Goal: Task Accomplishment & Management: Use online tool/utility

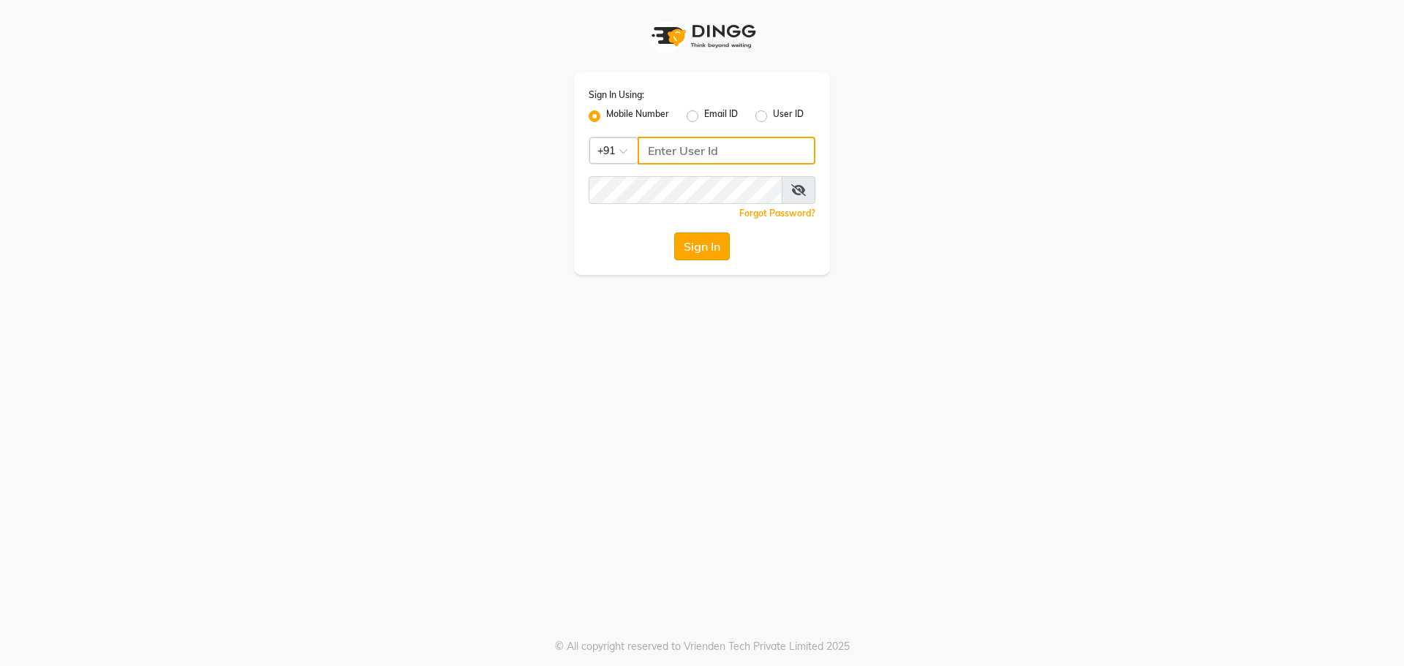
type input "8559033058"
click at [689, 255] on button "Sign In" at bounding box center [702, 247] width 56 height 28
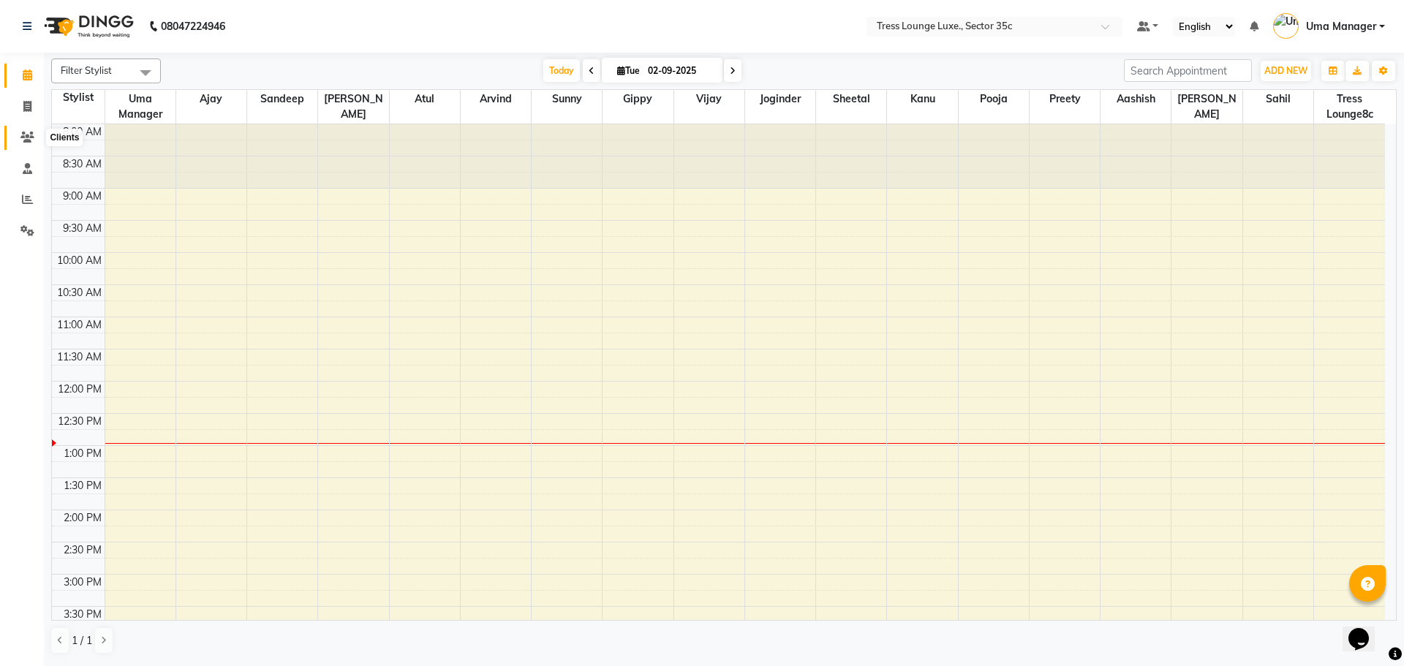
click at [28, 130] on span at bounding box center [28, 137] width 26 height 17
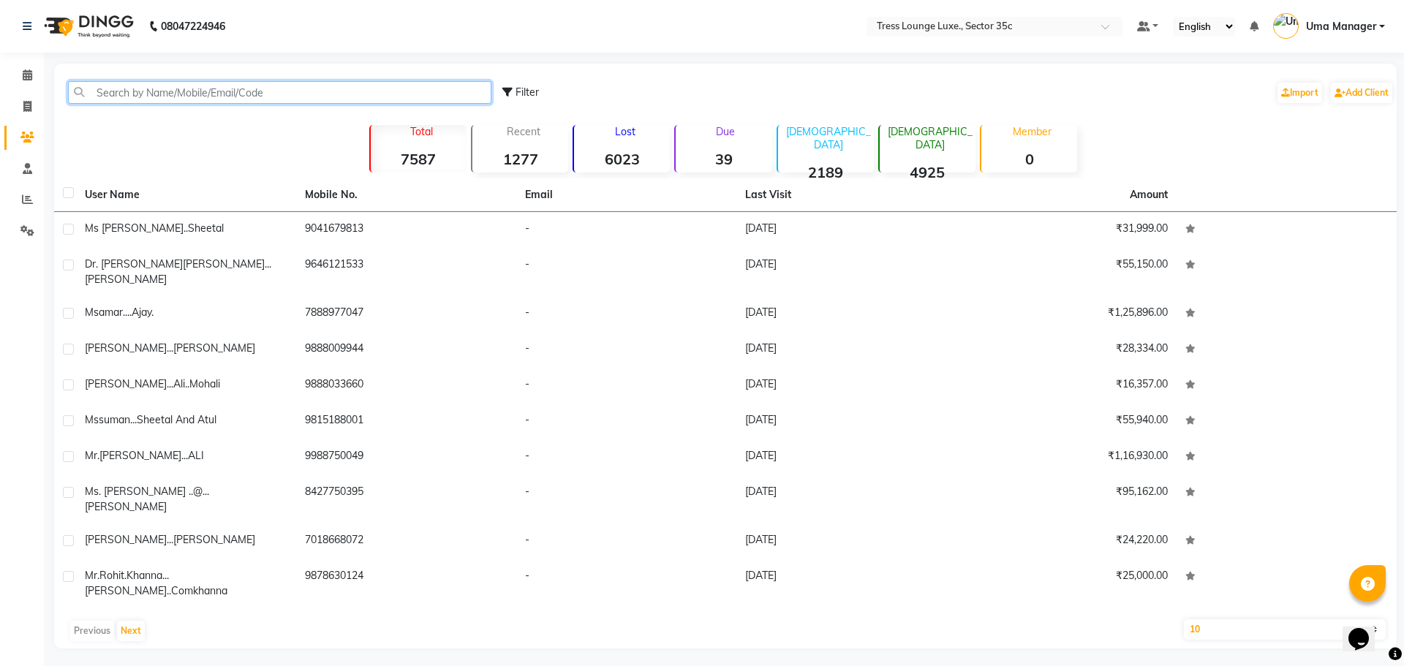
paste input "9915554042"
type input "9915554042"
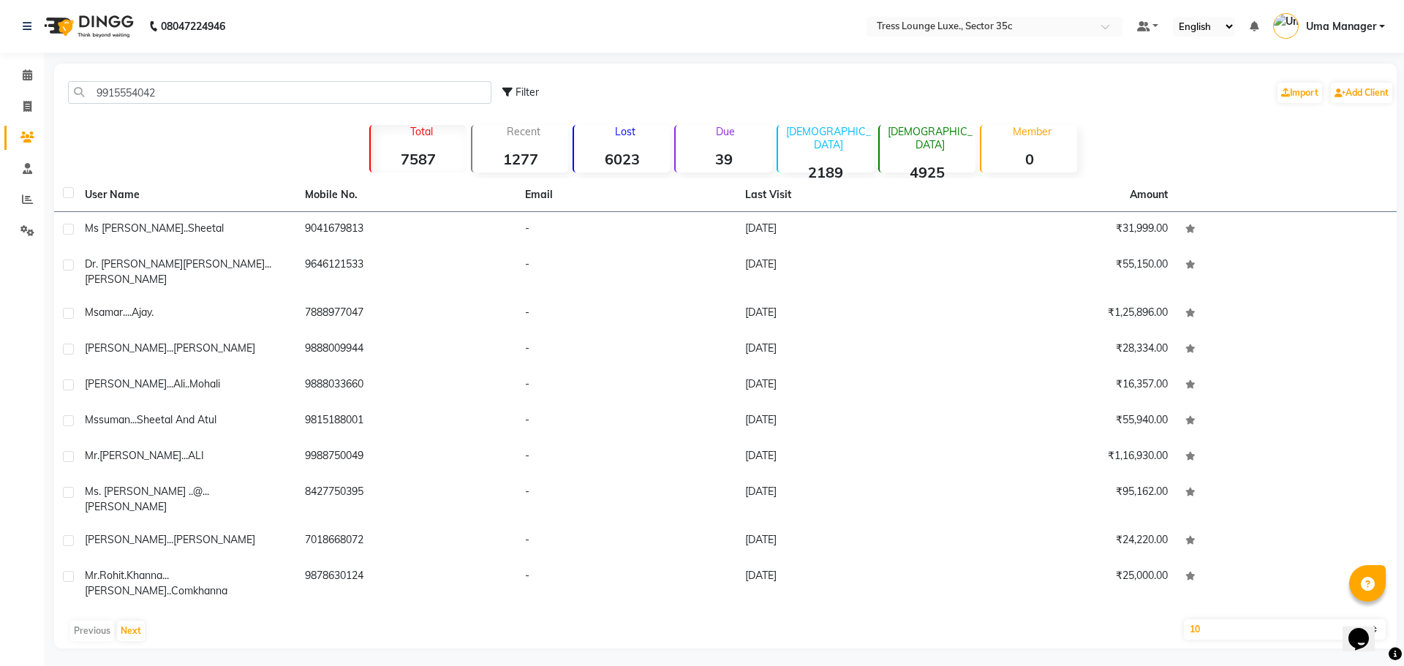
click at [90, 80] on div "9915554042 Filter Import Add Client" at bounding box center [725, 92] width 1337 height 46
click at [83, 97] on input "9915554042" at bounding box center [280, 92] width 424 height 23
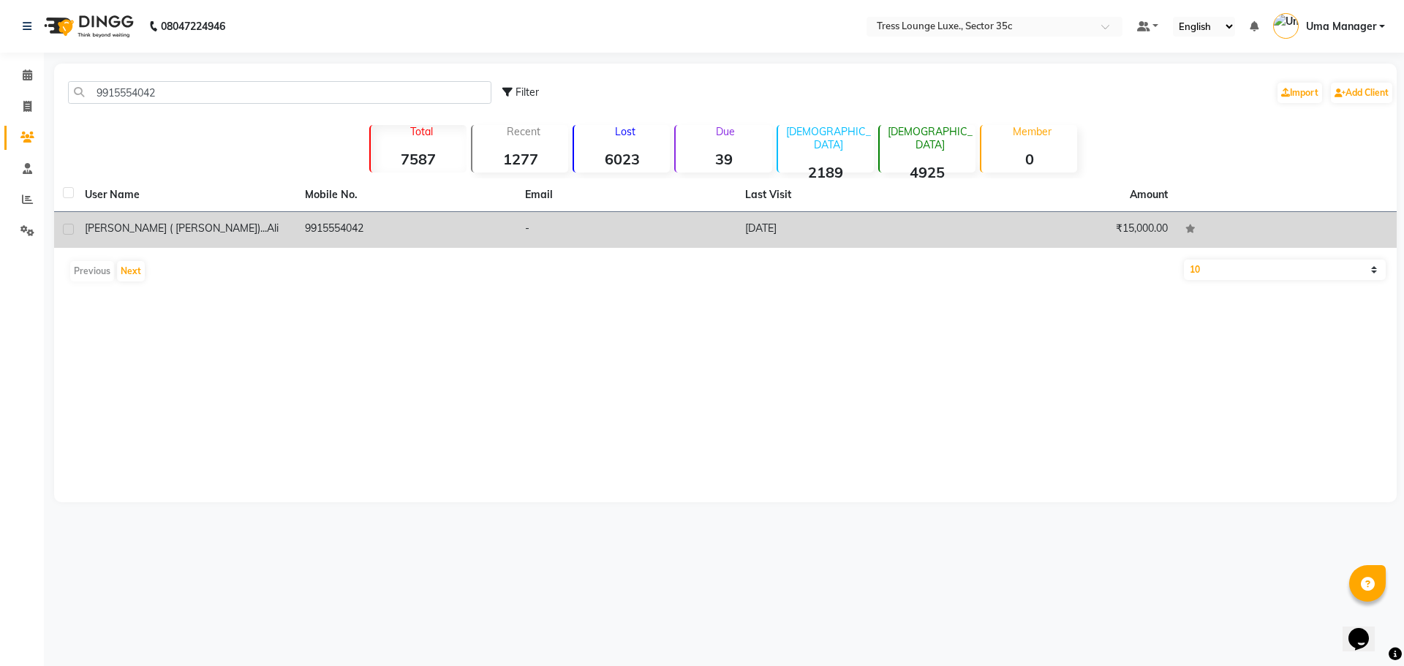
click at [375, 228] on td "9915554042" at bounding box center [406, 230] width 220 height 36
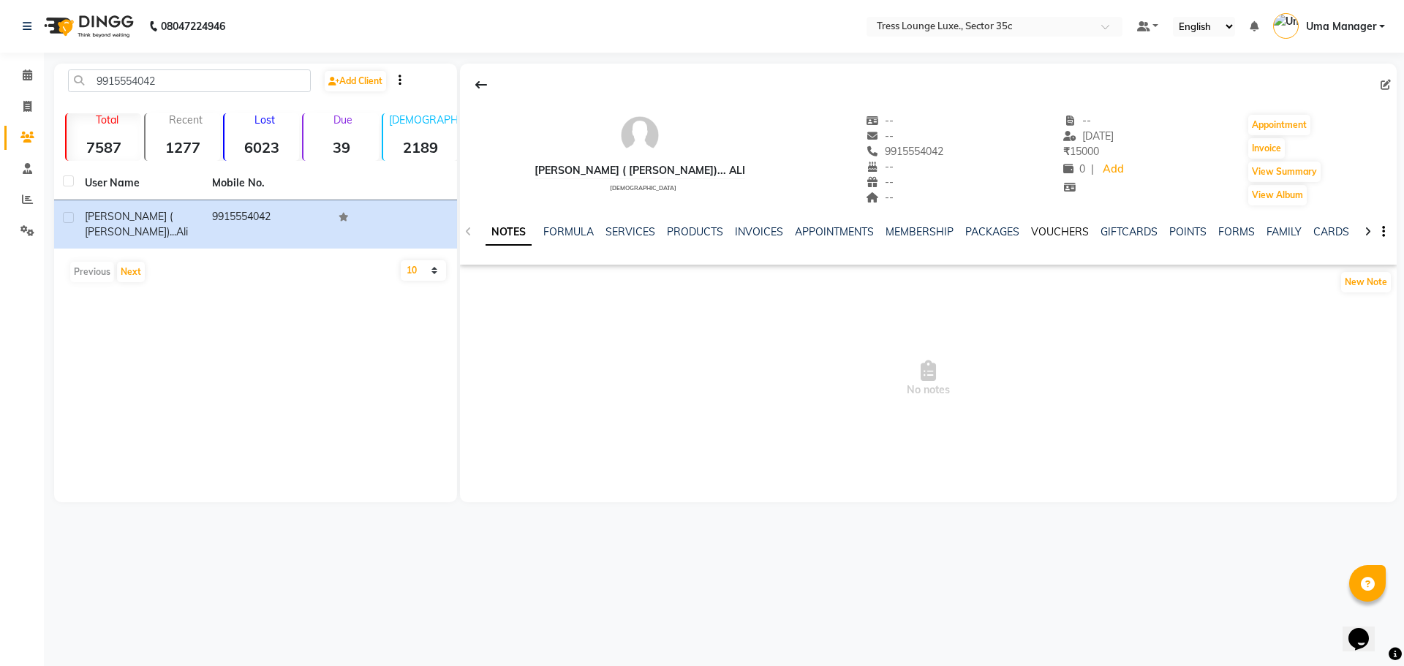
click at [1048, 234] on link "VOUCHERS" at bounding box center [1060, 231] width 58 height 13
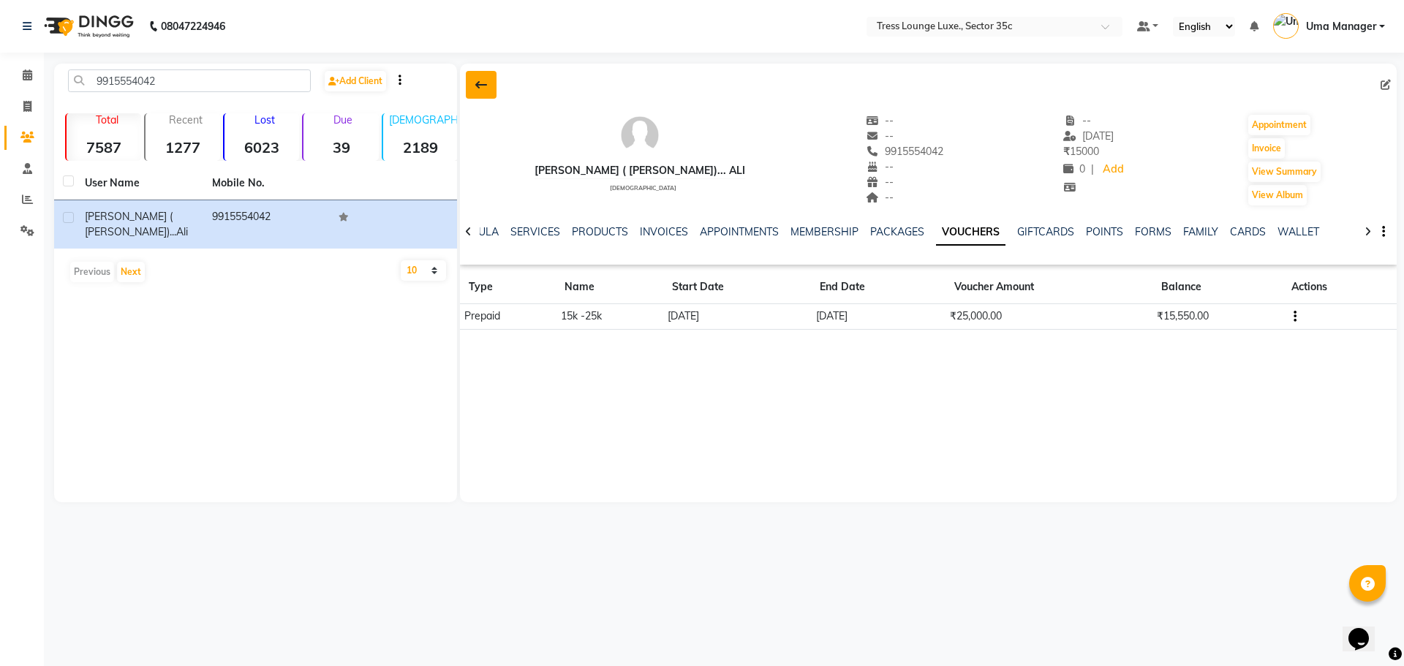
click at [494, 86] on button at bounding box center [481, 85] width 31 height 28
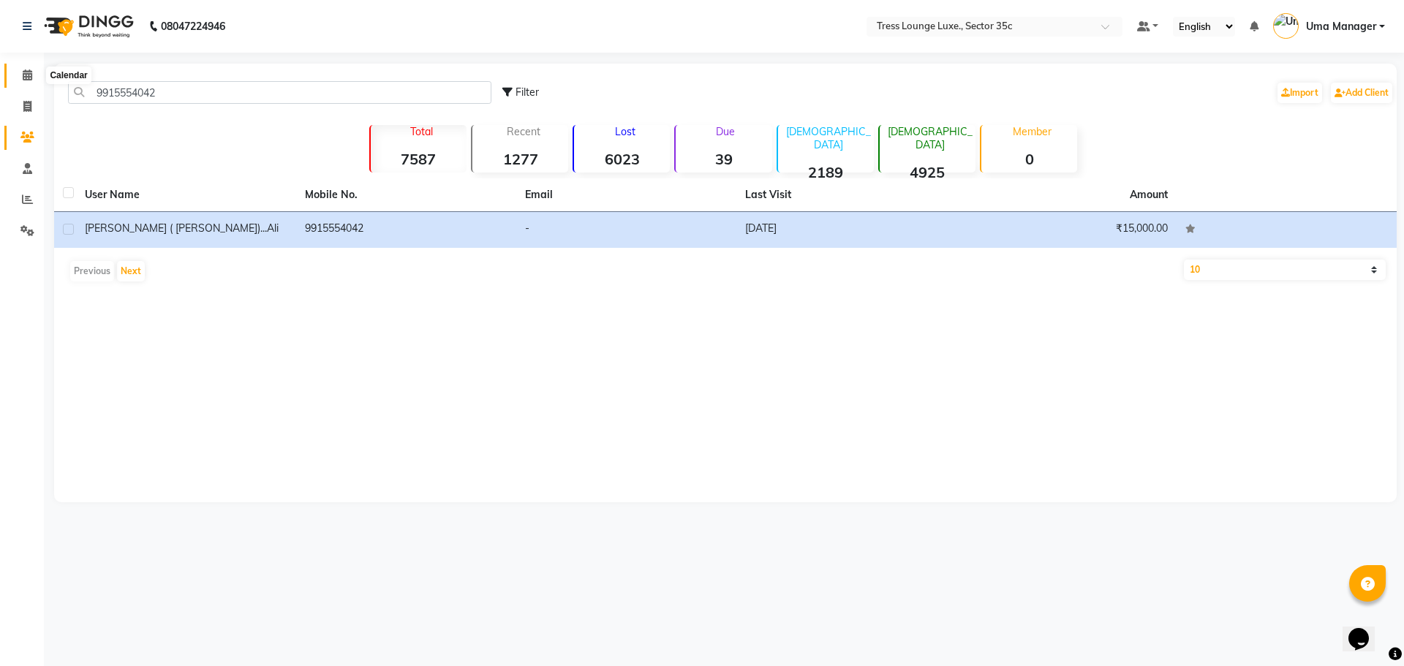
click at [29, 82] on span at bounding box center [28, 75] width 26 height 17
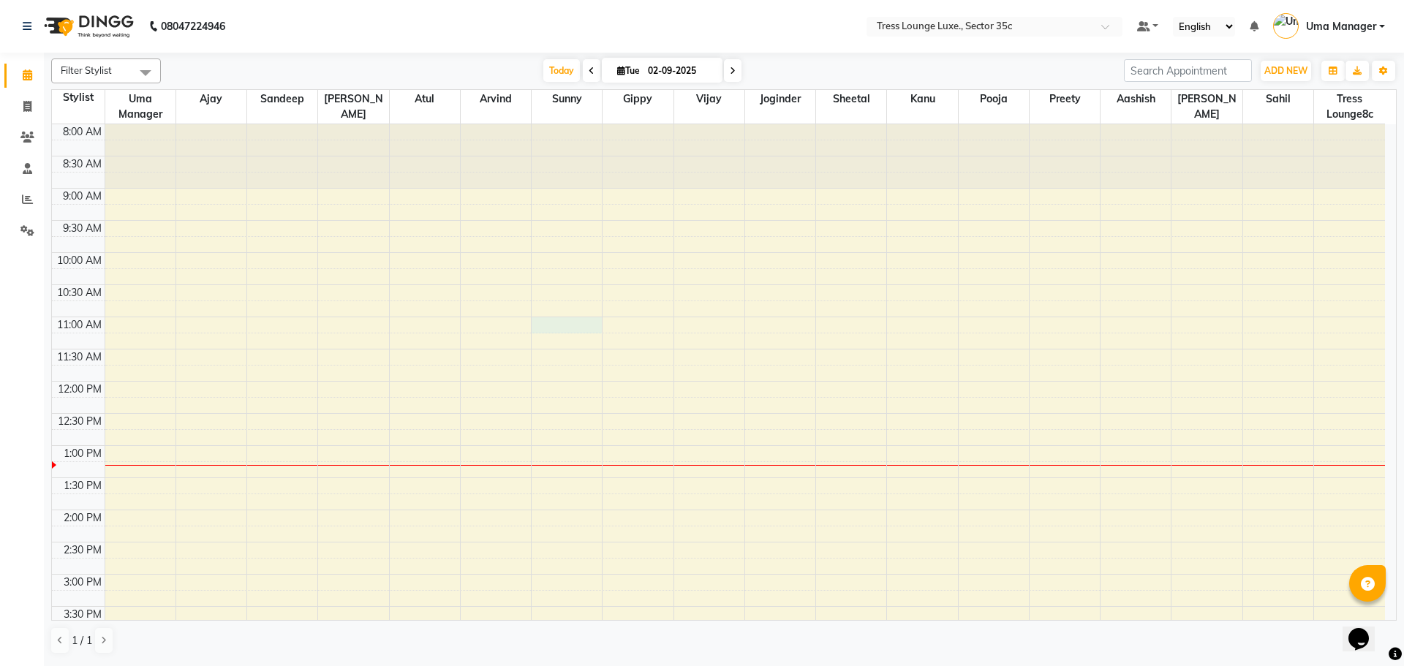
click at [536, 320] on div "8:00 AM 8:30 AM 9:00 AM 9:30 AM 10:00 AM 10:30 AM 11:00 AM 11:30 AM 12:00 PM 12…" at bounding box center [719, 606] width 1334 height 965
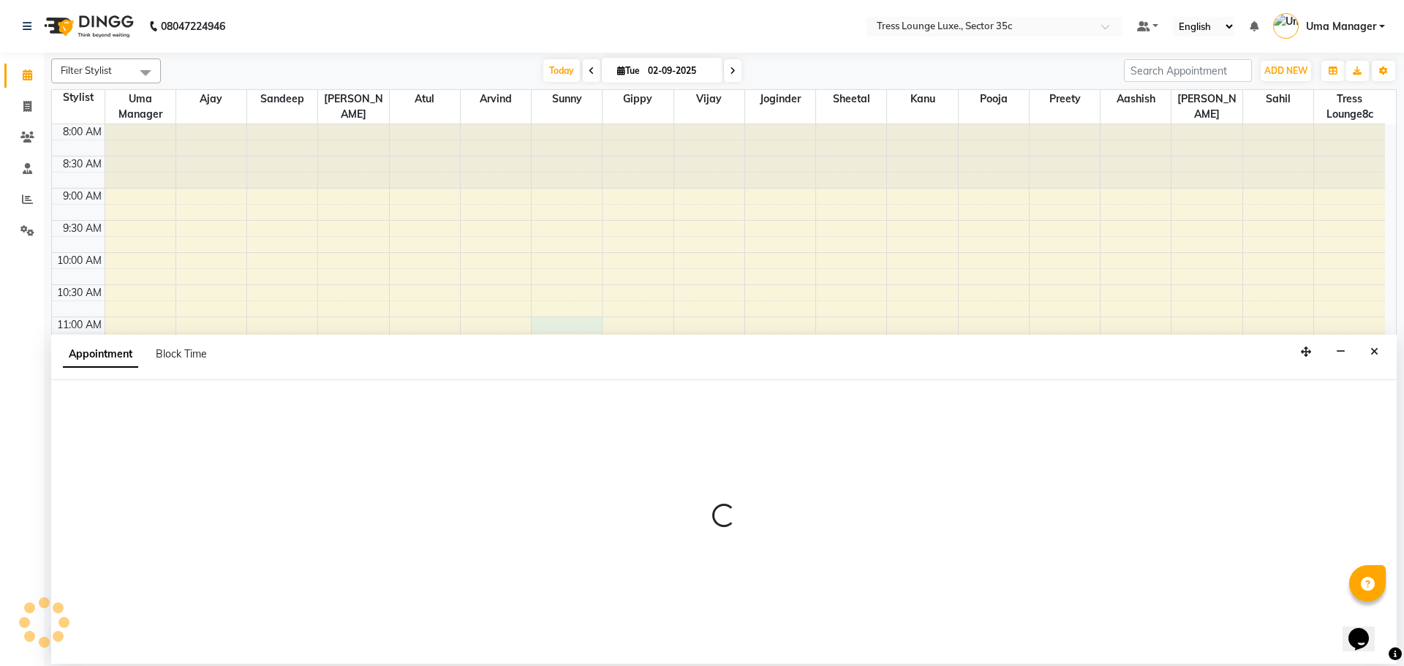
select select "59100"
select select "660"
select select "tentative"
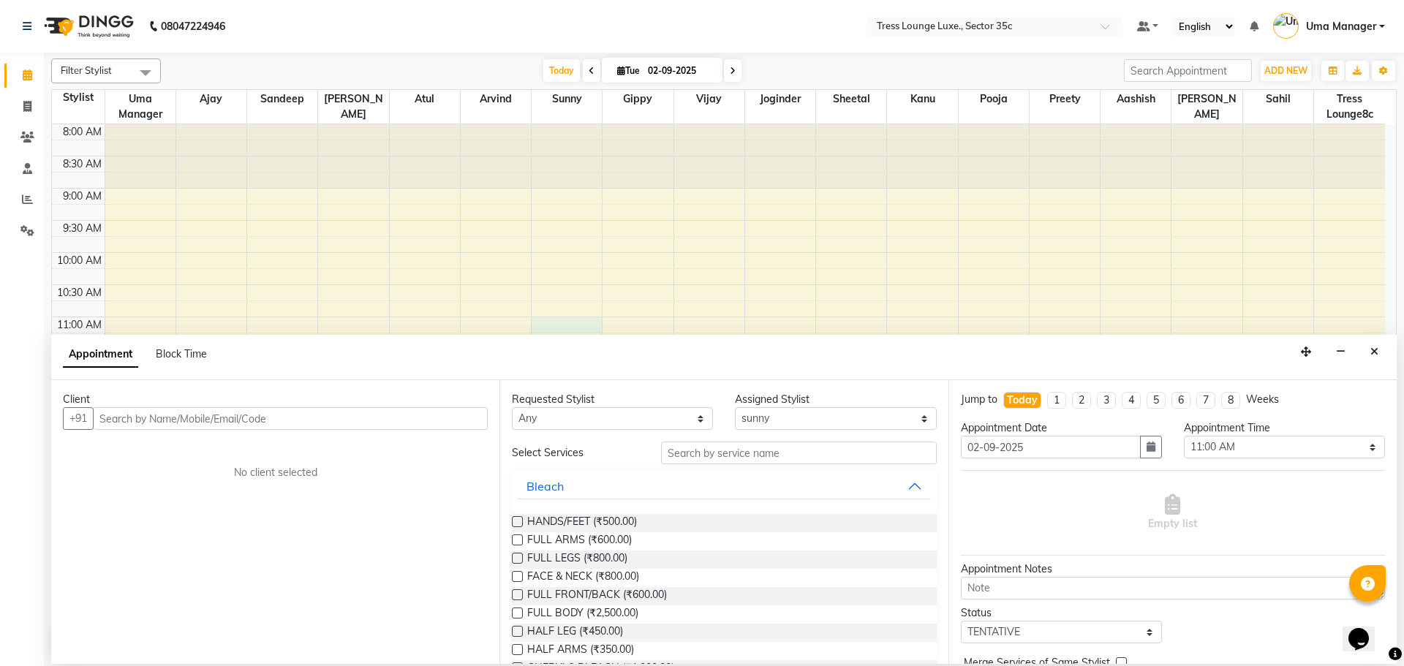
click at [1367, 351] on button "Close" at bounding box center [1374, 352] width 21 height 23
